Goal: Task Accomplishment & Management: Complete application form

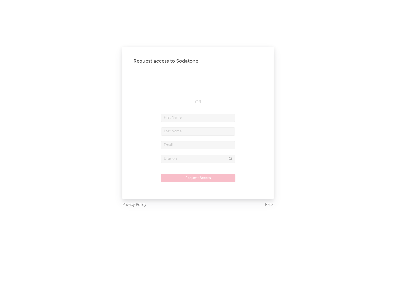
click at [198, 118] on input "text" at bounding box center [198, 118] width 74 height 8
type input "[PERSON_NAME]"
click at [198, 131] on input "text" at bounding box center [198, 132] width 74 height 8
type input "[PERSON_NAME]"
click at [198, 145] on input "text" at bounding box center [198, 145] width 74 height 8
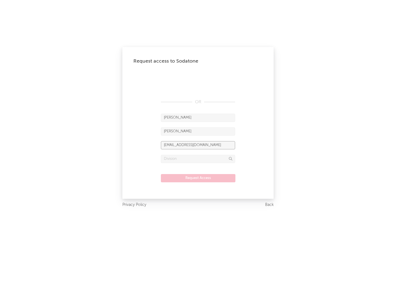
type input "[EMAIL_ADDRESS][DOMAIN_NAME]"
click at [198, 159] on input "text" at bounding box center [198, 159] width 74 height 8
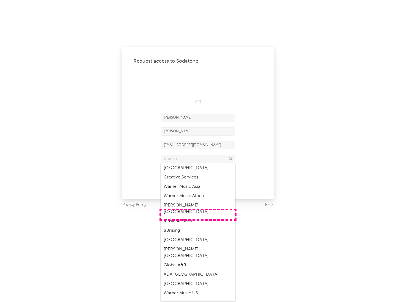
click at [198, 217] on div "Music All Stars" at bounding box center [198, 221] width 74 height 9
type input "Music All Stars"
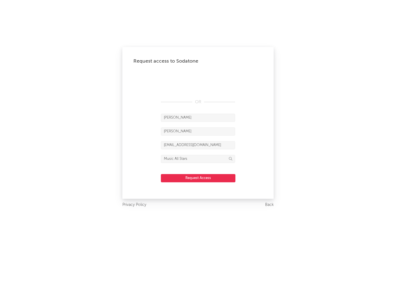
click at [198, 178] on button "Request Access" at bounding box center [198, 178] width 74 height 8
